Goal: Information Seeking & Learning: Learn about a topic

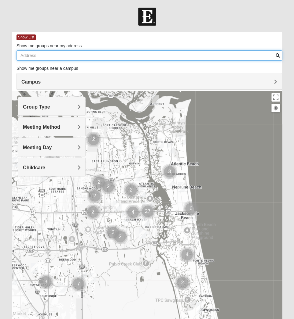
click at [32, 56] on input "Show me groups near my address" at bounding box center [148, 55] width 265 height 10
type input "32259"
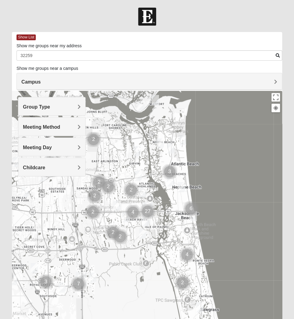
click at [277, 54] on span at bounding box center [277, 55] width 4 height 4
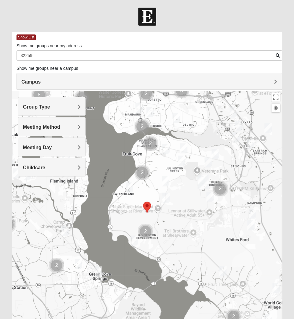
click at [50, 105] on span "Group Type" at bounding box center [36, 106] width 27 height 5
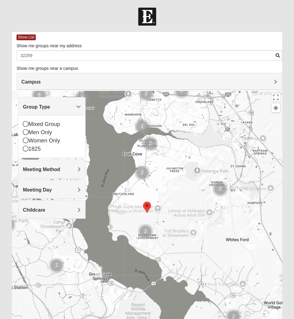
click at [50, 105] on span "Group Type" at bounding box center [36, 106] width 27 height 5
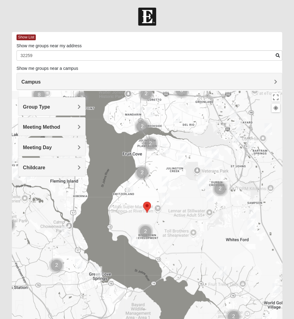
click at [60, 127] on span "Meeting Method" at bounding box center [41, 127] width 37 height 5
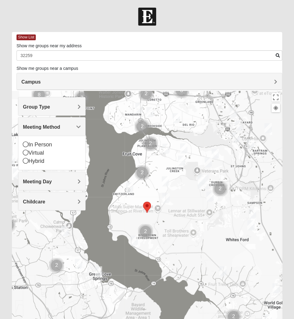
click at [60, 127] on span "Meeting Method" at bounding box center [41, 127] width 37 height 5
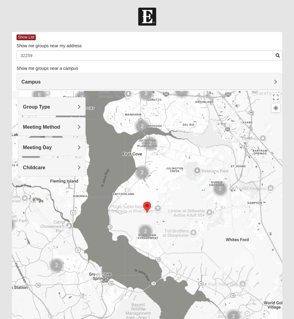
click at [52, 145] on span "Meeting Day" at bounding box center [37, 147] width 29 height 5
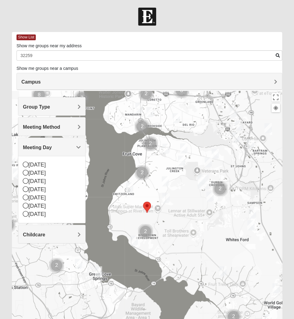
click at [52, 145] on span "Meeting Day" at bounding box center [37, 147] width 29 height 5
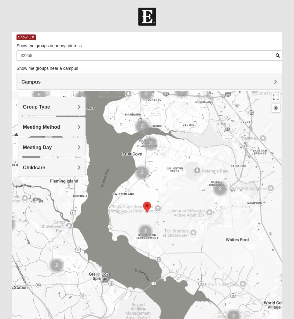
click at [45, 166] on span "Childcare" at bounding box center [34, 167] width 22 height 5
click at [209, 14] on div at bounding box center [147, 17] width 294 height 18
click at [144, 231] on img "Cluster of 2 groups" at bounding box center [145, 231] width 15 height 15
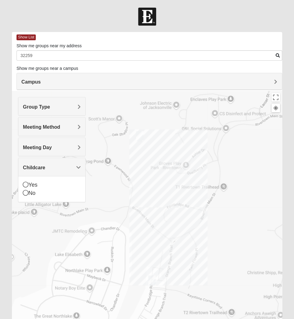
click at [152, 280] on img "Mixed Hunt 32259" at bounding box center [151, 281] width 7 height 10
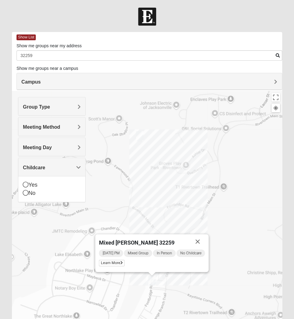
click at [138, 134] on img "Womens Caro 32259" at bounding box center [139, 136] width 7 height 10
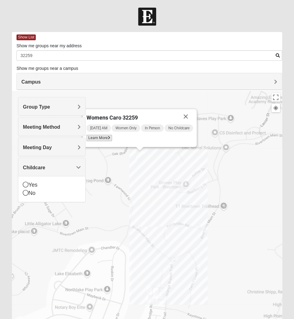
click at [97, 138] on span "Learn More" at bounding box center [99, 138] width 26 height 6
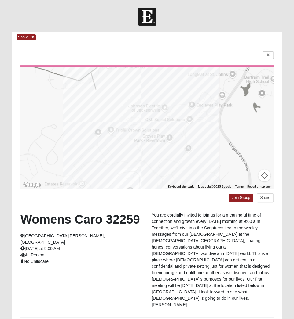
scroll to position [38, 0]
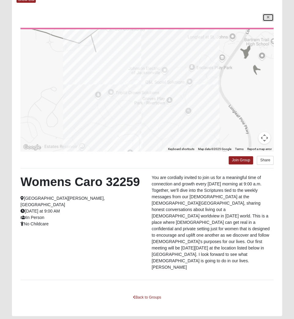
click at [267, 17] on icon at bounding box center [267, 18] width 2 height 4
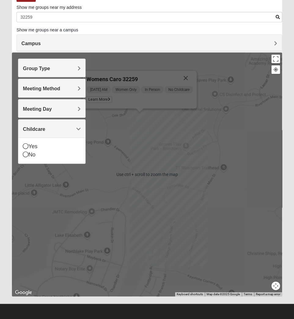
scroll to position [39, 0]
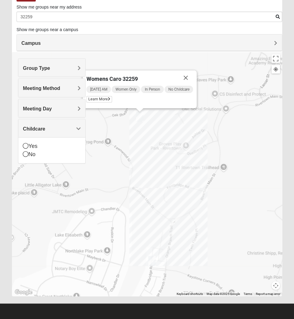
click at [152, 261] on img "Mixed Hunt 32259" at bounding box center [151, 261] width 7 height 10
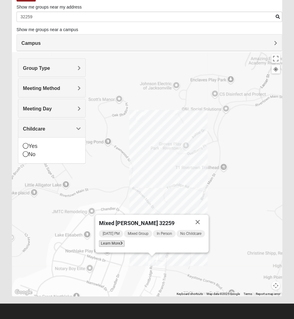
click at [112, 243] on span "Learn More" at bounding box center [112, 244] width 26 height 6
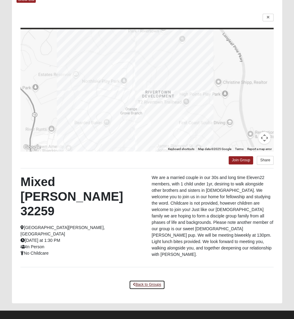
click at [143, 280] on link "Back to Groups" at bounding box center [147, 284] width 36 height 9
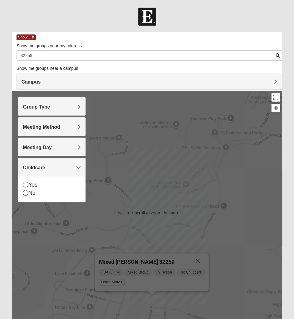
scroll to position [39, 0]
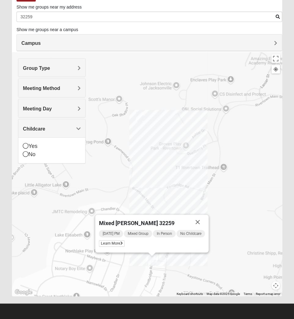
click at [71, 67] on h4 "Group Type" at bounding box center [52, 68] width 58 height 6
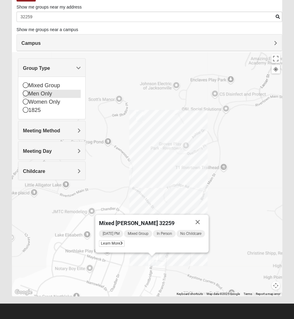
click at [25, 93] on icon at bounding box center [25, 93] width 5 height 5
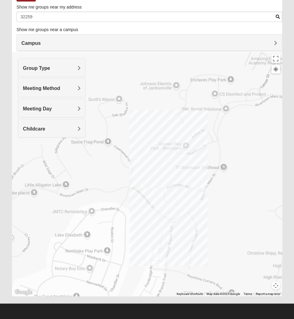
click at [277, 16] on span at bounding box center [277, 17] width 4 height 4
click at [277, 15] on span at bounding box center [277, 17] width 4 height 4
click at [214, 94] on div at bounding box center [147, 174] width 270 height 244
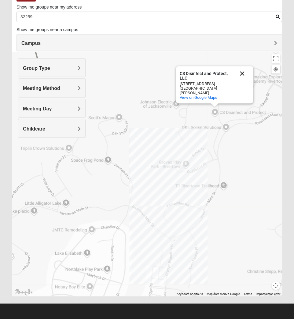
click at [242, 77] on button "Close" at bounding box center [241, 73] width 15 height 15
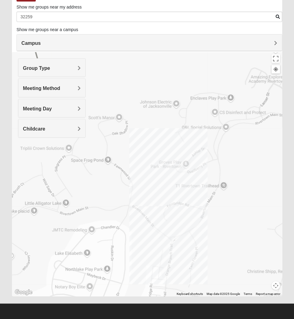
click at [225, 127] on div at bounding box center [147, 174] width 270 height 244
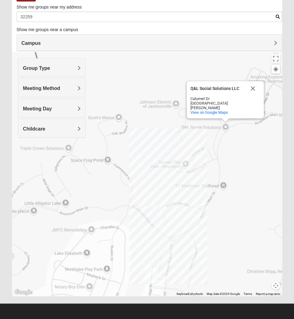
click at [104, 117] on div "Q&L Social Solutions LLC Q&L Social Solutions LLC Calumet Dr St Johns, FL 32259…" at bounding box center [147, 174] width 270 height 244
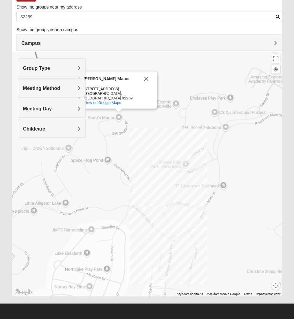
click at [183, 73] on div "Scott’s Manor Scott’s Manor 266 Oak Shadow Pl Jacksonville, FL 32259 View on Go…" at bounding box center [147, 174] width 270 height 244
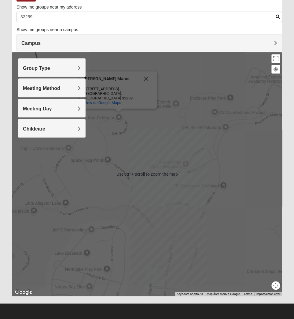
scroll to position [0, 0]
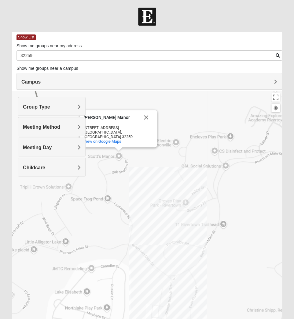
click at [41, 80] on span "Campus" at bounding box center [30, 81] width 19 height 5
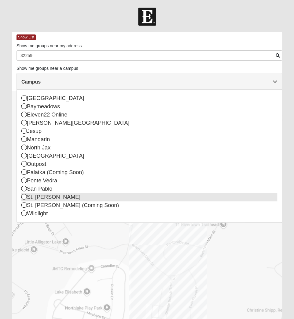
click at [24, 197] on icon at bounding box center [23, 196] width 5 height 5
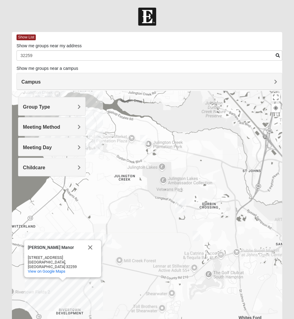
drag, startPoint x: 109, startPoint y: 246, endPoint x: 142, endPoint y: 242, distance: 33.2
click at [142, 242] on div "Scott’s Manor Scott’s Manor 266 Oak Shadow Pl Jacksonville, FL 32259 View on Go…" at bounding box center [147, 213] width 270 height 244
click at [107, 237] on img "Mens Cathcart 32259" at bounding box center [107, 239] width 7 height 10
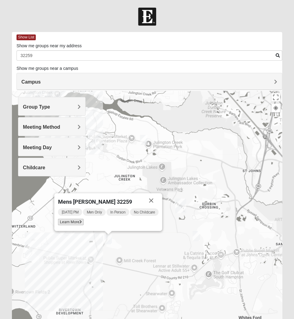
click at [70, 222] on span "Learn More" at bounding box center [71, 222] width 26 height 6
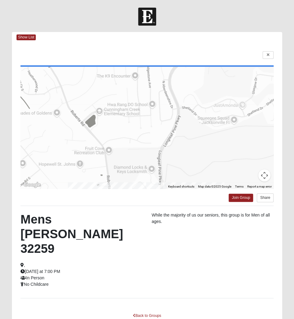
drag, startPoint x: 227, startPoint y: 110, endPoint x: 253, endPoint y: 211, distance: 104.5
click at [253, 211] on div "← Move left → Move right ↑ Move up ↓ Move down + Zoom in - Zoom out Home Jump l…" at bounding box center [147, 189] width 270 height 292
click at [269, 56] on icon at bounding box center [267, 55] width 2 height 4
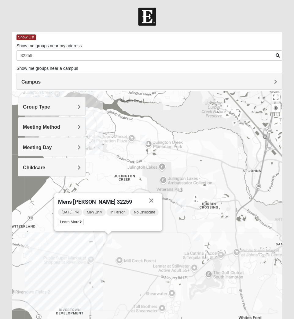
click at [75, 107] on h4 "Group Type" at bounding box center [52, 107] width 58 height 6
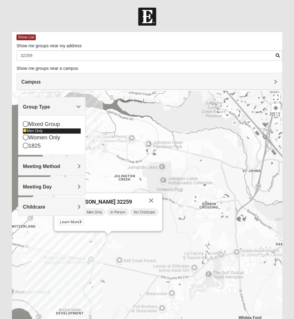
click at [24, 130] on icon at bounding box center [25, 131] width 4 height 4
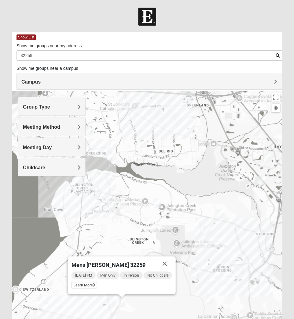
drag, startPoint x: 192, startPoint y: 114, endPoint x: 205, endPoint y: 177, distance: 65.2
click at [205, 177] on div "Mens Cathcart 32259 Tuesday PM Men Only In Person No Childcare Learn More" at bounding box center [147, 213] width 270 height 244
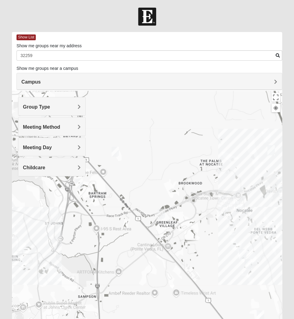
drag, startPoint x: 208, startPoint y: 168, endPoint x: -2, endPoint y: 158, distance: 211.2
click at [0, 158] on html "Log In Find A Group Error Show List Loading Groups" at bounding box center [147, 179] width 294 height 358
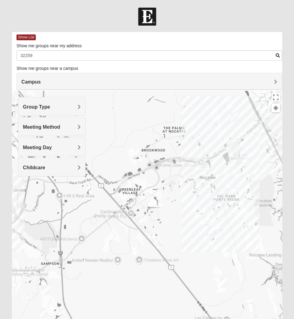
drag, startPoint x: 272, startPoint y: 209, endPoint x: 234, endPoint y: 175, distance: 51.2
click at [234, 175] on div "Mens Cathcart 32259 Tuesday PM Men Only In Person No Childcare Learn More" at bounding box center [147, 213] width 270 height 244
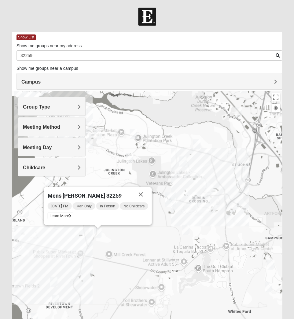
drag, startPoint x: 115, startPoint y: 123, endPoint x: 340, endPoint y: 97, distance: 226.7
click at [294, 97] on html "Log In Find A Group Error Show List Loading Groups" at bounding box center [147, 179] width 294 height 358
click at [142, 193] on button "Close" at bounding box center [140, 194] width 15 height 15
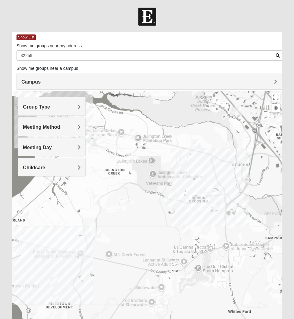
click at [60, 125] on span "Meeting Method" at bounding box center [41, 127] width 37 height 5
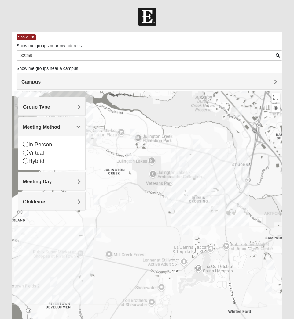
click at [60, 125] on span "Meeting Method" at bounding box center [41, 127] width 37 height 5
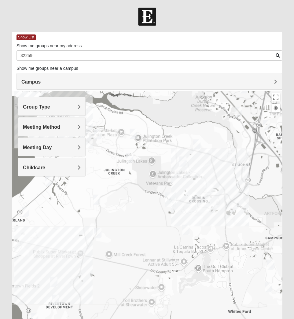
click at [76, 145] on h4 "Meeting Day" at bounding box center [52, 148] width 58 height 6
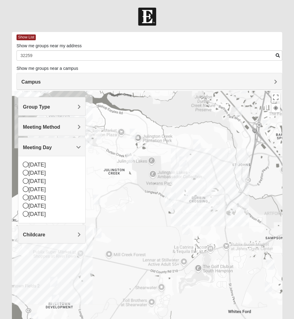
click at [52, 145] on span "Meeting Day" at bounding box center [37, 147] width 29 height 5
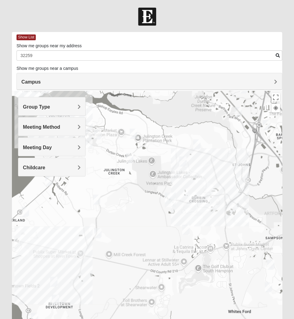
click at [45, 166] on span "Childcare" at bounding box center [34, 167] width 22 height 5
click at [50, 107] on span "Group Type" at bounding box center [36, 106] width 27 height 5
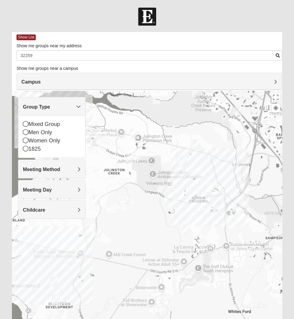
click at [50, 107] on span "Group Type" at bounding box center [36, 106] width 27 height 5
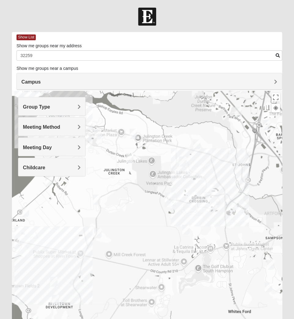
click at [204, 207] on div at bounding box center [147, 213] width 270 height 244
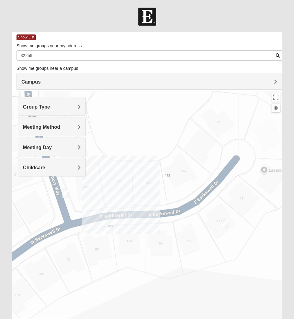
click at [64, 193] on img "Womens Pline 32259" at bounding box center [65, 193] width 7 height 10
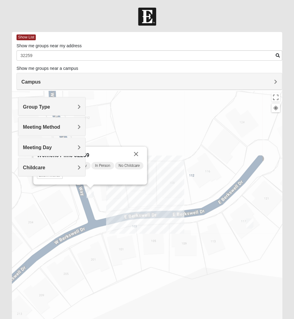
click at [45, 176] on div "Group Type Mixed Group Men Only Women Only 1825 Meeting Method In Person Virtua…" at bounding box center [51, 139] width 67 height 85
click at [45, 177] on div "Group Type Mixed Group Men Only Women Only 1825 Meeting Method In Person Virtua…" at bounding box center [51, 139] width 67 height 85
drag, startPoint x: 107, startPoint y: 155, endPoint x: 147, endPoint y: 155, distance: 40.3
click at [147, 155] on div "Womens Pline 32259 Wednesday PM Women Only In Person No Childcare Learn More" at bounding box center [90, 166] width 114 height 38
click at [46, 175] on div "Childcare" at bounding box center [51, 167] width 67 height 18
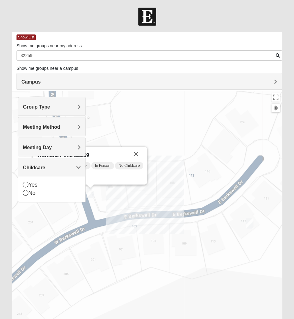
click at [174, 103] on div "Womens Pline 32259 Wednesday PM Women Only In Person No Childcare Learn More" at bounding box center [147, 213] width 270 height 244
click at [50, 105] on span "Group Type" at bounding box center [36, 106] width 27 height 5
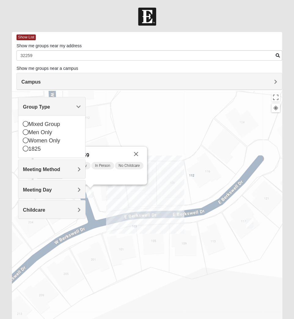
click at [50, 105] on span "Group Type" at bounding box center [36, 106] width 27 height 5
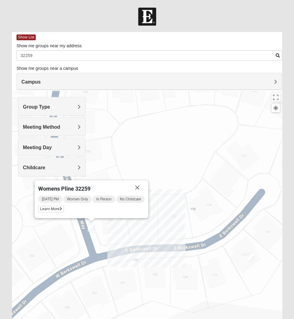
drag, startPoint x: 187, startPoint y: 131, endPoint x: 188, endPoint y: 165, distance: 34.2
click at [188, 165] on div "Womens Pline 32259 Wednesday PM Women Only In Person No Childcare Learn More" at bounding box center [147, 213] width 270 height 244
click at [49, 208] on span "Learn More" at bounding box center [51, 209] width 26 height 6
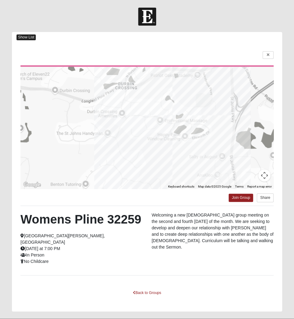
click at [21, 37] on span "Show List" at bounding box center [25, 37] width 19 height 6
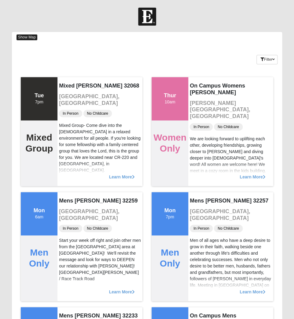
click at [29, 37] on span "Show Map" at bounding box center [26, 37] width 21 height 6
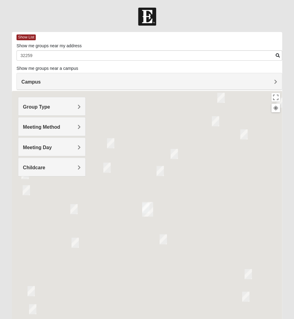
click at [277, 54] on span at bounding box center [277, 55] width 4 height 4
click at [277, 55] on span at bounding box center [277, 55] width 4 height 4
click at [245, 207] on div at bounding box center [147, 213] width 270 height 244
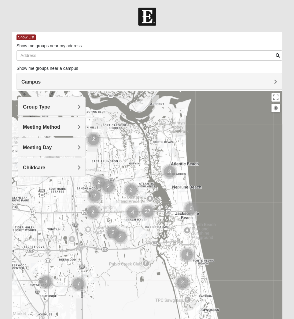
click at [41, 81] on span "Campus" at bounding box center [30, 81] width 19 height 5
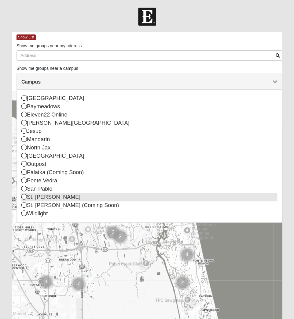
click at [24, 195] on icon at bounding box center [23, 196] width 5 height 5
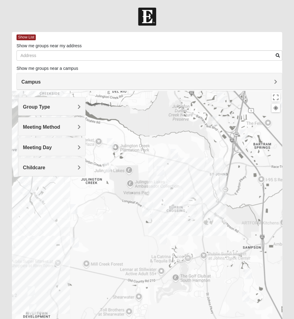
click at [182, 218] on div at bounding box center [147, 213] width 270 height 244
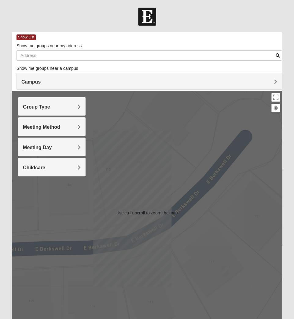
scroll to position [39, 0]
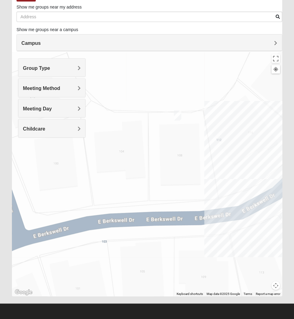
drag, startPoint x: 190, startPoint y: 224, endPoint x: 300, endPoint y: 234, distance: 109.7
click at [294, 234] on html "Log In Find A Group Error Show List Loading Groups" at bounding box center [147, 140] width 294 height 358
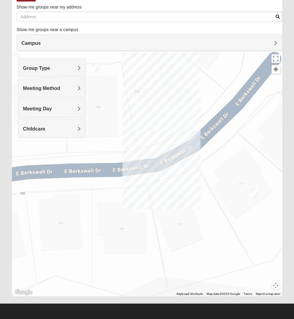
drag, startPoint x: 262, startPoint y: 155, endPoint x: 179, endPoint y: 105, distance: 95.9
click at [179, 105] on div at bounding box center [147, 174] width 270 height 244
click at [253, 190] on img "Mixed Pline/Wednesday 32259" at bounding box center [253, 193] width 7 height 10
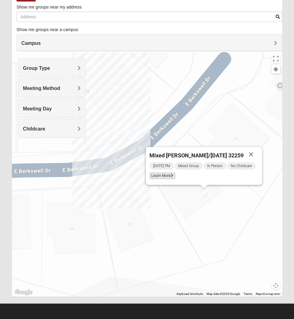
click at [159, 175] on span "Learn More" at bounding box center [162, 176] width 26 height 6
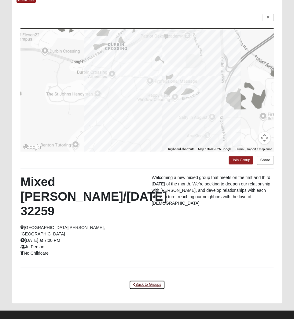
click at [145, 280] on link "Back to Groups" at bounding box center [147, 284] width 36 height 9
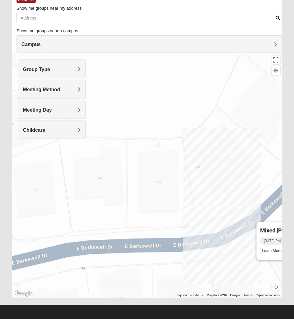
drag, startPoint x: 111, startPoint y: 106, endPoint x: 223, endPoint y: 181, distance: 134.3
click at [223, 181] on div "Mixed Pline/Wednesday 32259 Wednesday PM Mixed Group In Person No Childcare Lea…" at bounding box center [147, 175] width 270 height 244
click at [156, 142] on img "Womens Pline 32259" at bounding box center [156, 143] width 7 height 10
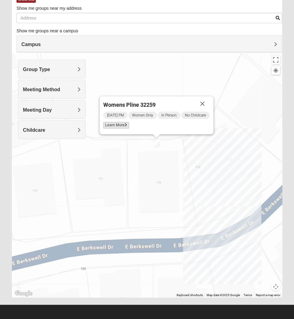
click at [114, 125] on span "Learn More" at bounding box center [116, 125] width 26 height 6
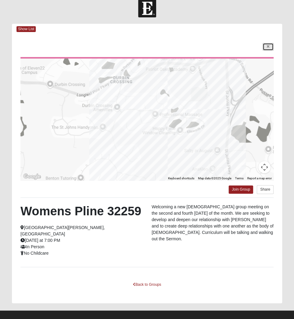
click at [268, 45] on icon at bounding box center [267, 47] width 2 height 4
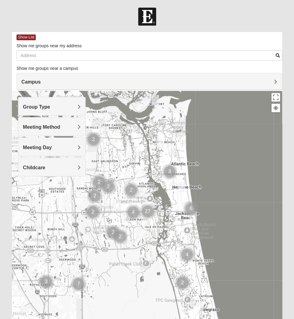
click at [41, 82] on span "Campus" at bounding box center [30, 81] width 19 height 5
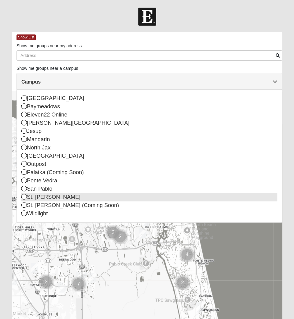
click at [23, 197] on icon at bounding box center [23, 196] width 5 height 5
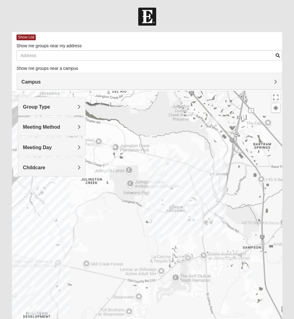
click at [163, 237] on img "Mens McClafferty 32095" at bounding box center [162, 239] width 7 height 10
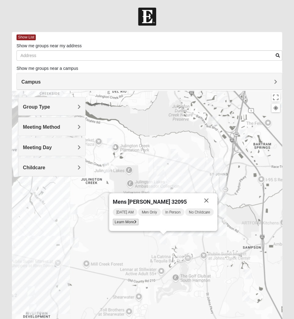
click at [123, 222] on span "Learn More" at bounding box center [126, 222] width 26 height 6
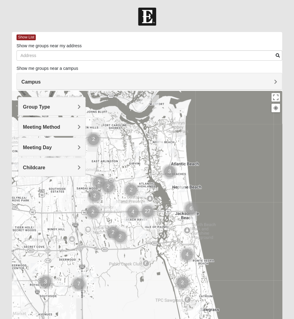
click at [50, 105] on span "Group Type" at bounding box center [36, 106] width 27 height 5
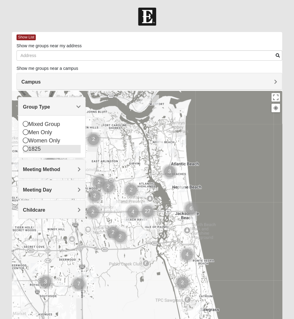
click at [25, 148] on icon at bounding box center [25, 148] width 5 height 5
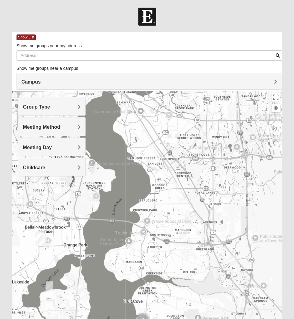
drag, startPoint x: 46, startPoint y: 219, endPoint x: 212, endPoint y: 126, distance: 190.4
click at [212, 126] on div at bounding box center [147, 213] width 270 height 244
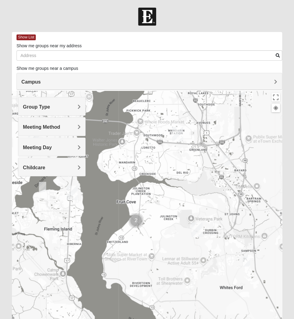
drag, startPoint x: 208, startPoint y: 311, endPoint x: 202, endPoint y: 212, distance: 98.5
click at [202, 212] on div at bounding box center [147, 213] width 270 height 244
click at [44, 186] on img "1825 Mixed Suggs 32068" at bounding box center [42, 187] width 7 height 10
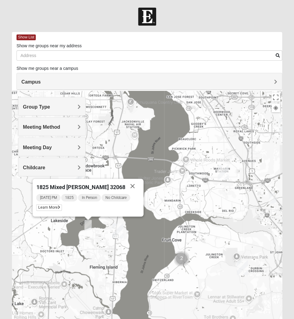
drag, startPoint x: 139, startPoint y: 199, endPoint x: 146, endPoint y: 238, distance: 39.6
click at [146, 238] on div "1825 Mixed [PERSON_NAME] 32068 [DATE] PM 1825 In Person No Childcare Learn More" at bounding box center [147, 213] width 270 height 244
click at [63, 106] on h4 "Group Type" at bounding box center [52, 107] width 58 height 6
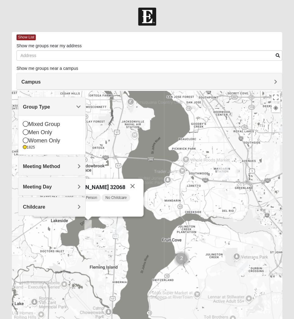
click at [170, 125] on div "1825 Mixed [PERSON_NAME] 32068 [DATE] PM 1825 In Person No Childcare Learn More" at bounding box center [147, 213] width 270 height 244
click at [138, 230] on div "1825 Mixed [PERSON_NAME] 32068 [DATE] PM 1825 In Person No Childcare Learn More" at bounding box center [147, 213] width 270 height 244
click at [50, 106] on span "Group Type" at bounding box center [36, 106] width 27 height 5
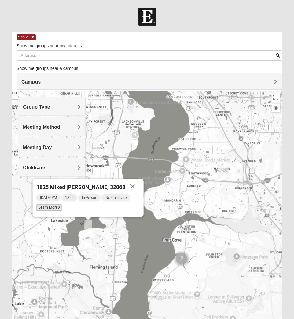
click at [51, 209] on span "Learn More" at bounding box center [49, 208] width 26 height 6
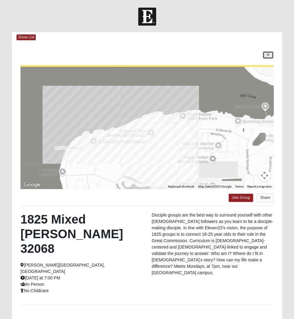
click at [268, 56] on icon at bounding box center [267, 55] width 2 height 4
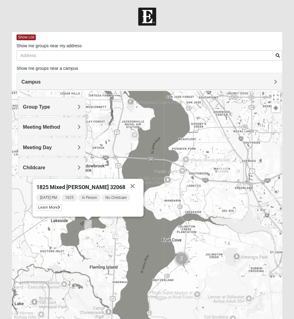
click at [50, 107] on span "Group Type" at bounding box center [36, 106] width 27 height 5
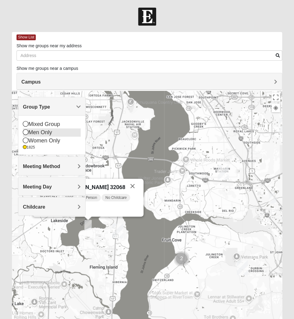
click at [27, 130] on icon at bounding box center [25, 131] width 5 height 5
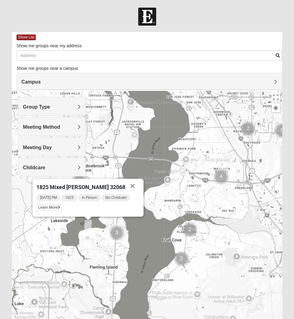
click at [76, 105] on h4 "Group Type" at bounding box center [52, 107] width 58 height 6
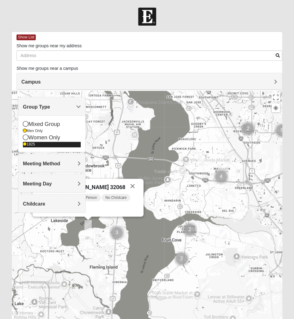
click at [25, 143] on icon at bounding box center [25, 145] width 4 height 4
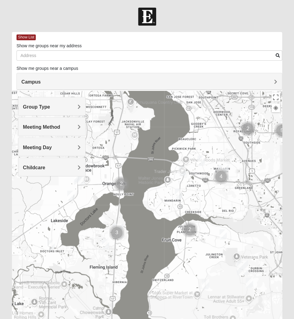
click at [105, 242] on img "Mens Goolsby 32003" at bounding box center [105, 244] width 7 height 10
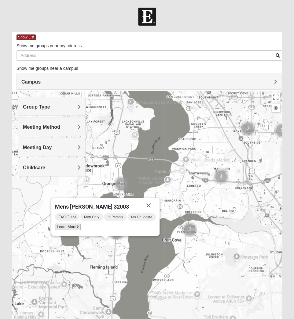
click at [61, 227] on span "Learn More" at bounding box center [68, 227] width 26 height 6
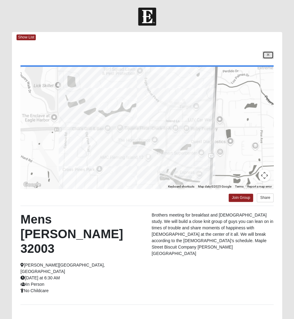
click at [268, 54] on icon at bounding box center [267, 55] width 2 height 4
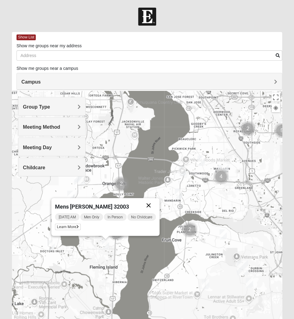
click at [148, 204] on button "Close" at bounding box center [148, 205] width 15 height 15
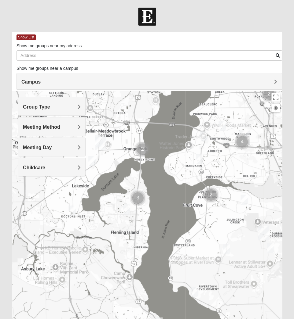
drag, startPoint x: 88, startPoint y: 277, endPoint x: 109, endPoint y: 241, distance: 41.5
click at [109, 241] on div at bounding box center [147, 213] width 270 height 244
click at [138, 198] on img "Cluster of 3 groups" at bounding box center [137, 197] width 15 height 15
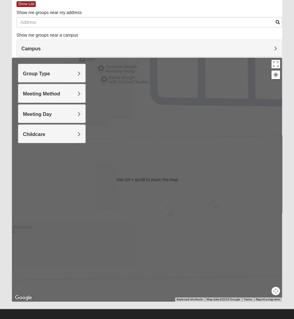
scroll to position [39, 0]
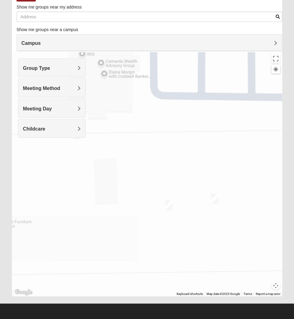
click at [169, 205] on img "On Campus Mens Canni 32003" at bounding box center [168, 205] width 7 height 10
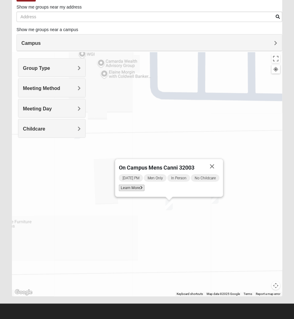
click at [133, 187] on span "Learn More" at bounding box center [131, 188] width 26 height 6
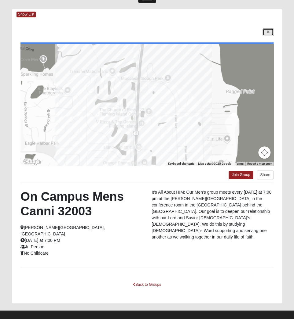
click at [269, 30] on link at bounding box center [267, 32] width 11 height 8
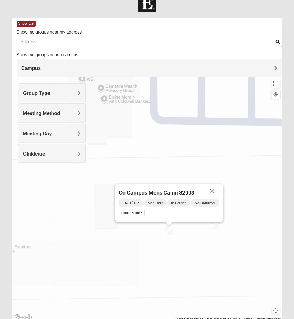
scroll to position [0, 0]
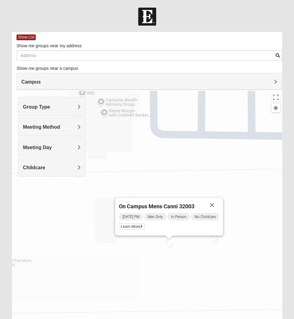
click at [215, 239] on img "On Campus Mens Haskell 32003" at bounding box center [214, 238] width 7 height 10
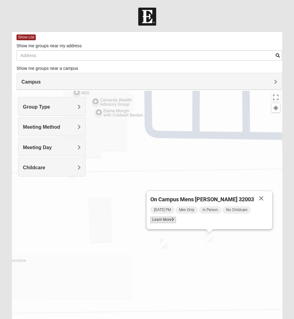
click at [169, 219] on span "Learn More" at bounding box center [163, 220] width 26 height 6
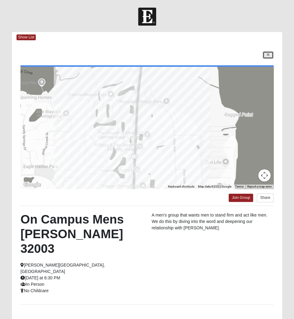
click at [266, 54] on icon at bounding box center [267, 55] width 2 height 4
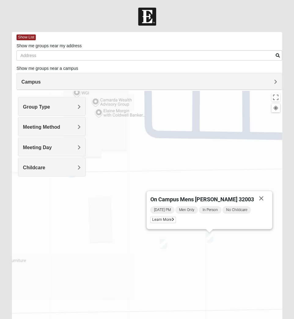
click at [164, 243] on img "On Campus Mens Canni 32003" at bounding box center [163, 244] width 7 height 10
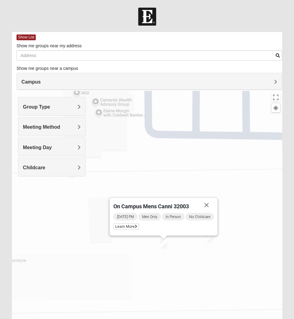
click at [82, 14] on div at bounding box center [147, 17] width 294 height 18
